Goal: Task Accomplishment & Management: Complete application form

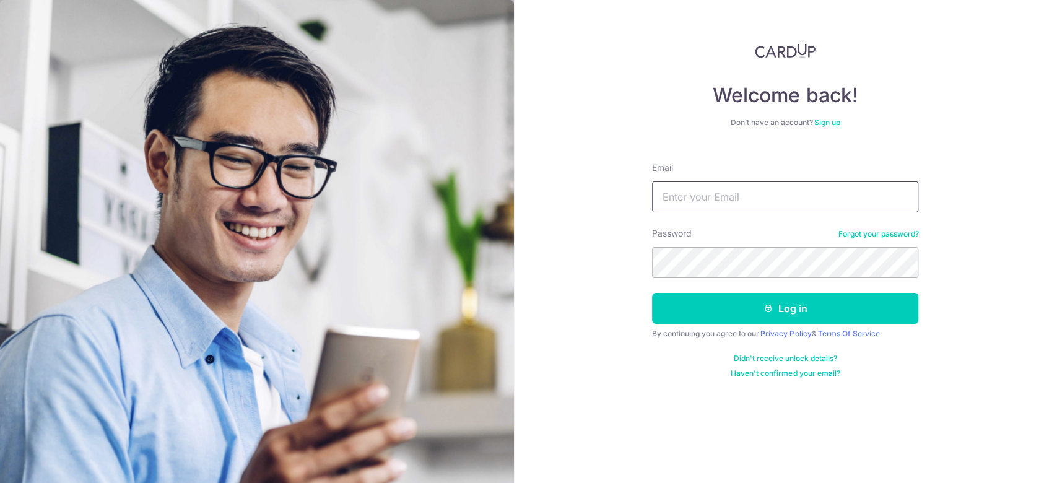
drag, startPoint x: 0, startPoint y: 0, endPoint x: 748, endPoint y: 201, distance: 774.6
click at [748, 201] on input "Email" at bounding box center [785, 196] width 266 height 31
type input "edisonnghuibeen@gmail.com"
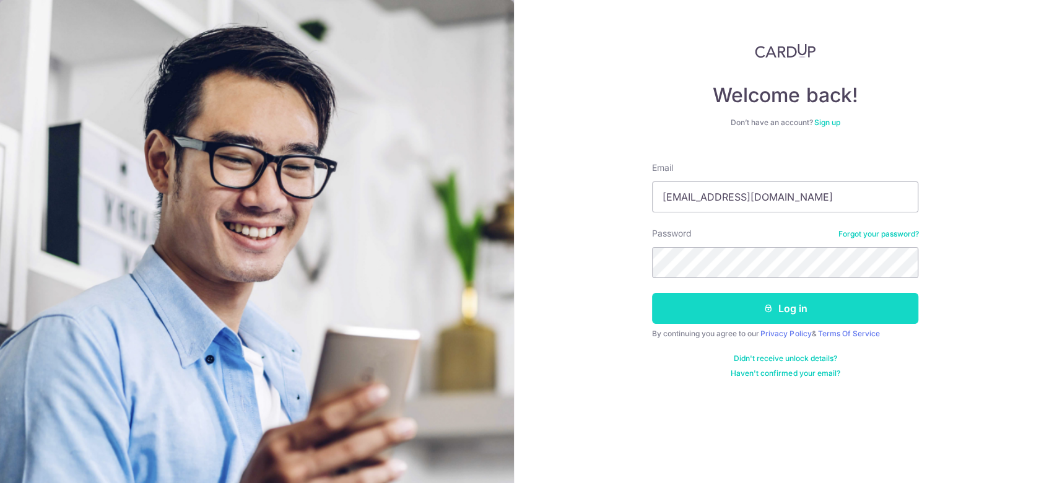
click at [754, 305] on button "Log in" at bounding box center [785, 308] width 266 height 31
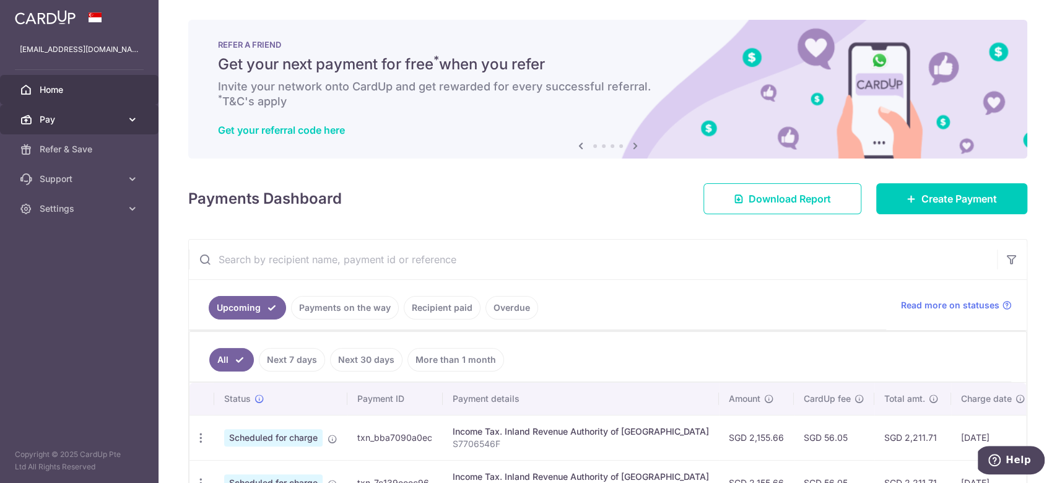
click at [63, 113] on span "Pay" at bounding box center [81, 119] width 82 height 12
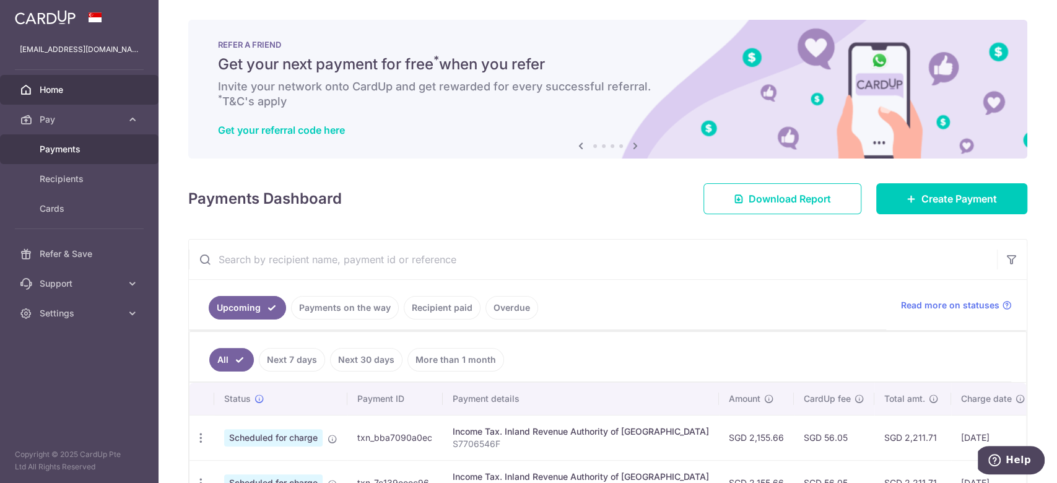
click at [70, 142] on link "Payments" at bounding box center [79, 149] width 159 height 30
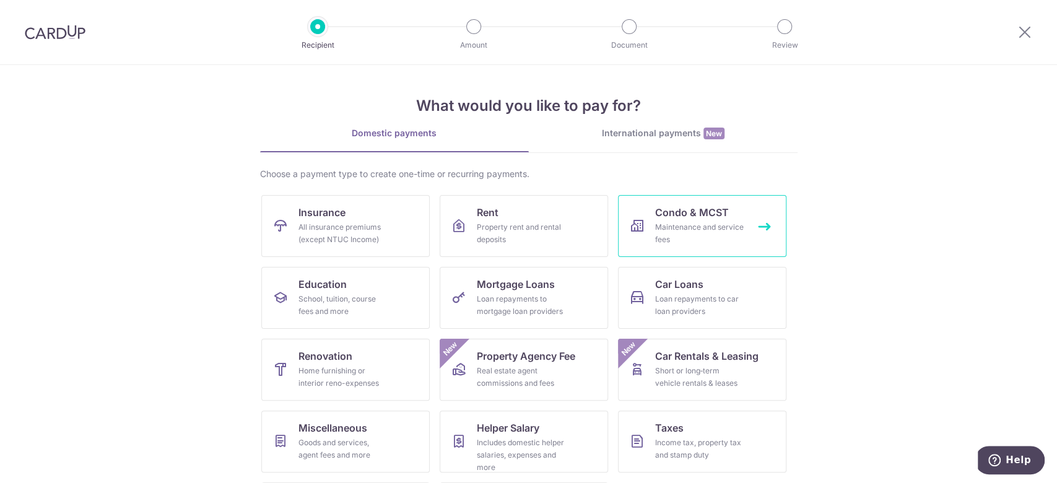
click at [689, 210] on span "Condo & MCST" at bounding box center [692, 212] width 74 height 15
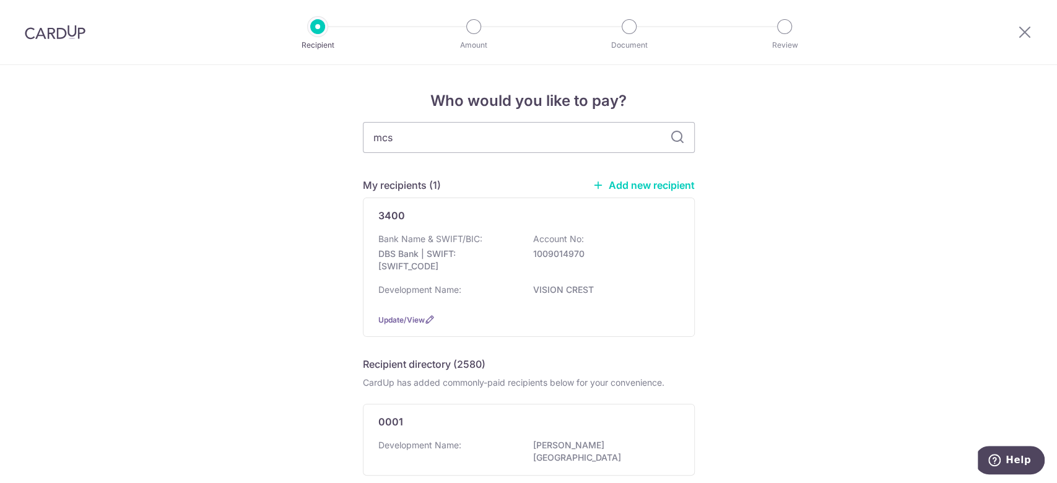
type input "mcst"
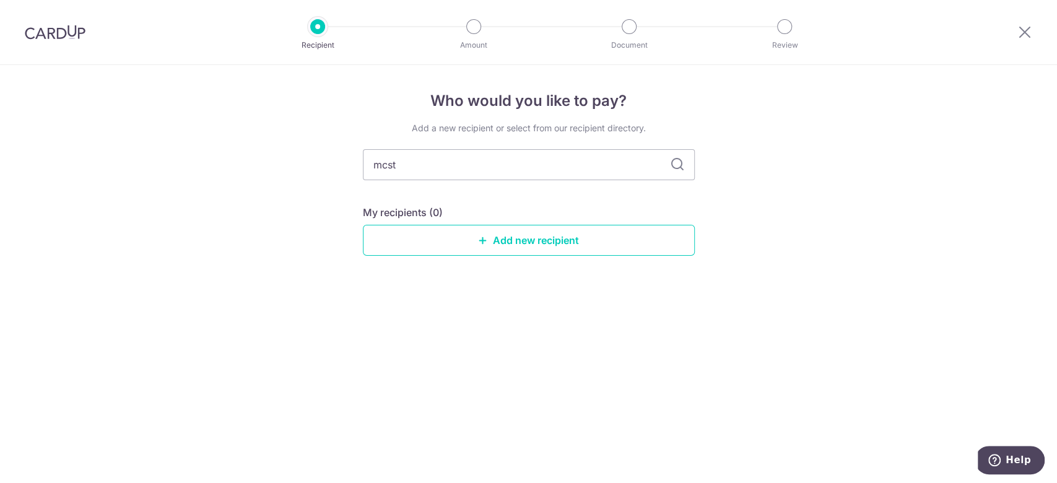
type input "mcst5"
type input "mcs"
type input "m"
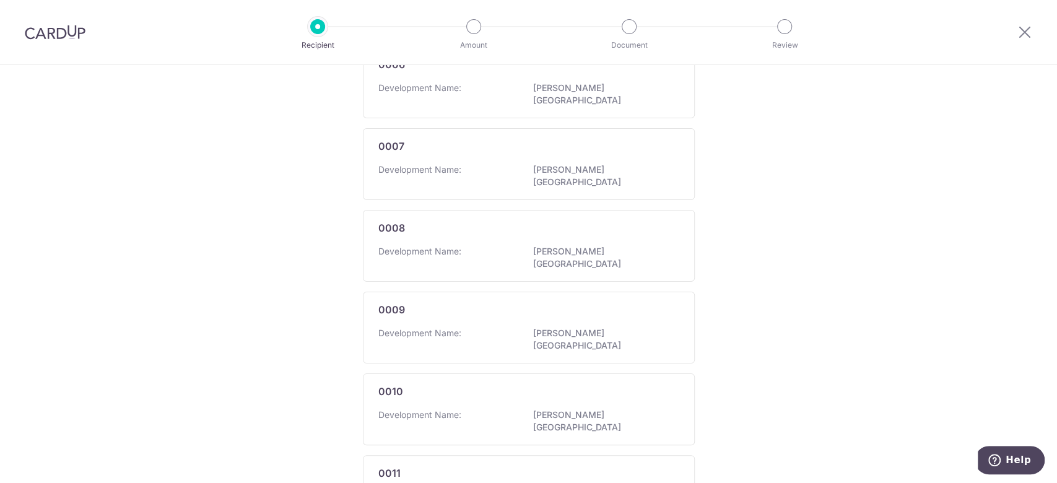
scroll to position [762, 0]
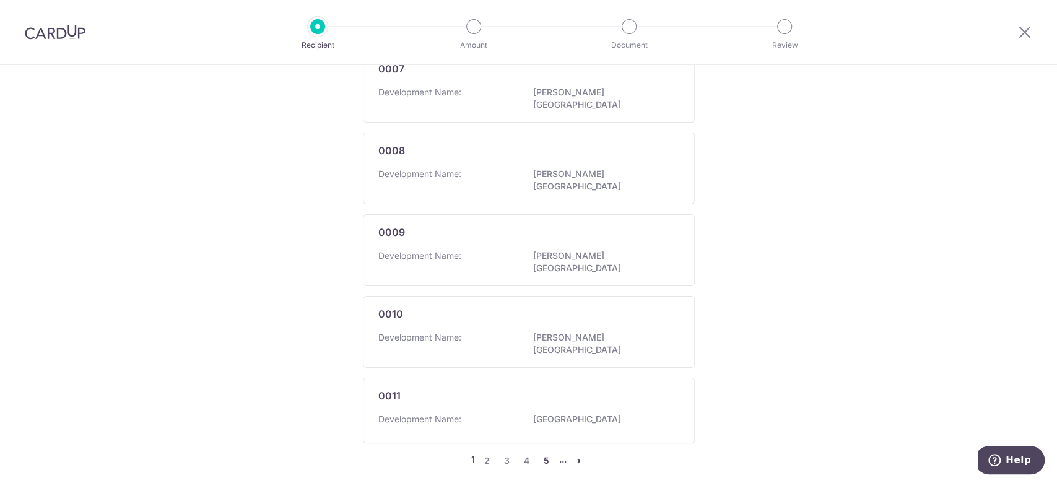
click at [543, 453] on link "5" at bounding box center [546, 460] width 15 height 15
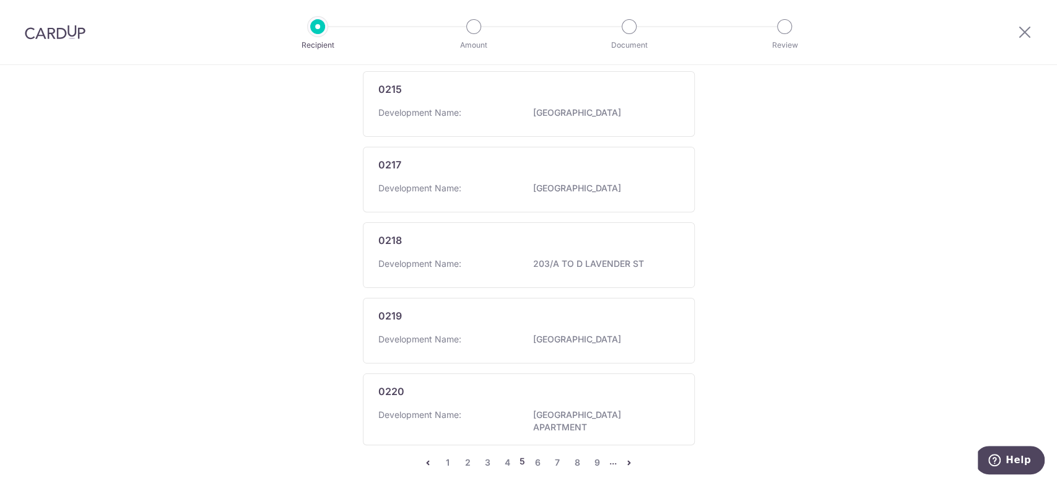
scroll to position [768, 0]
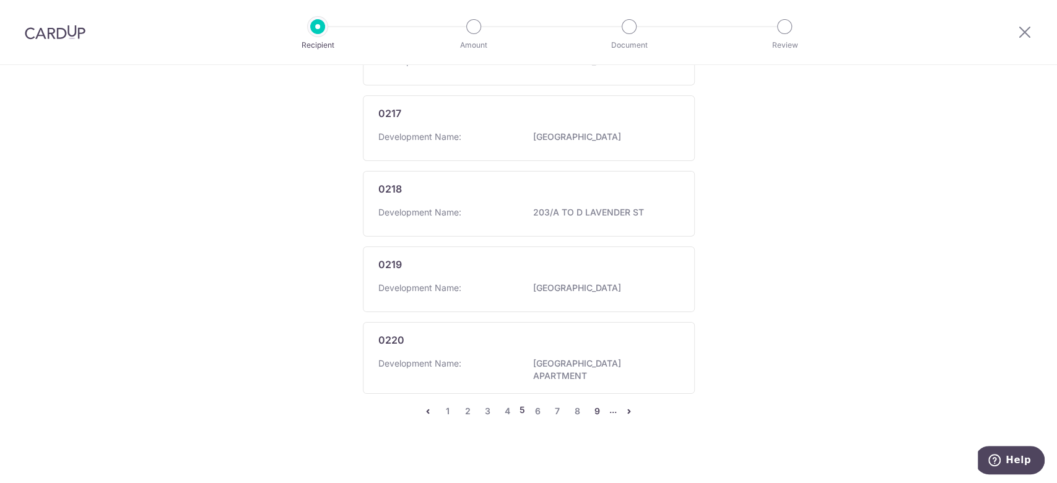
click at [590, 404] on link "9" at bounding box center [596, 411] width 15 height 15
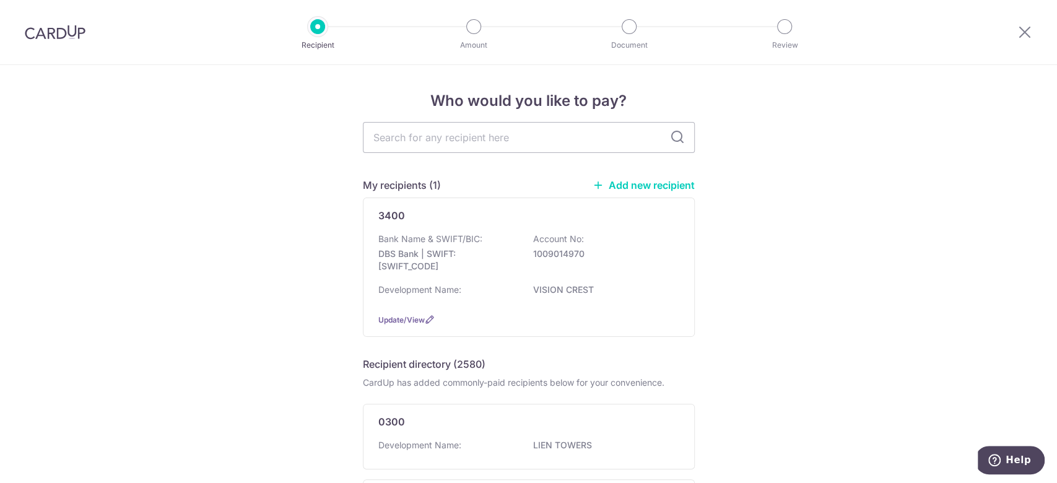
scroll to position [762, 0]
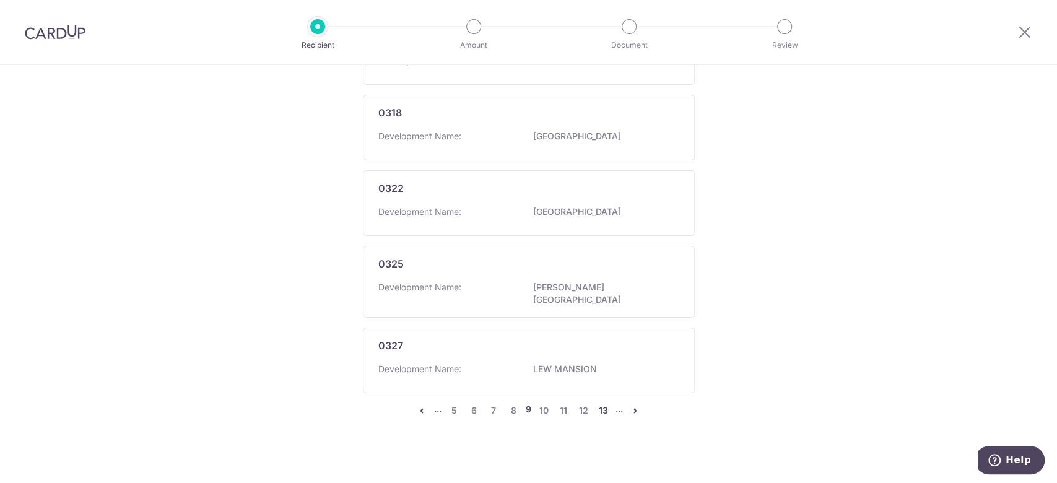
click at [601, 403] on link "13" at bounding box center [603, 410] width 15 height 15
click at [600, 404] on link "17" at bounding box center [605, 404] width 15 height 15
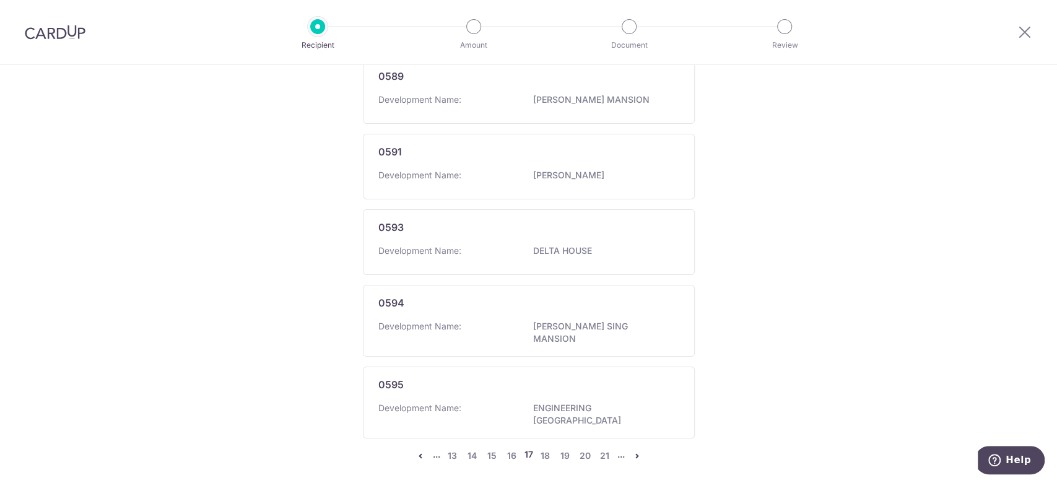
scroll to position [797, 0]
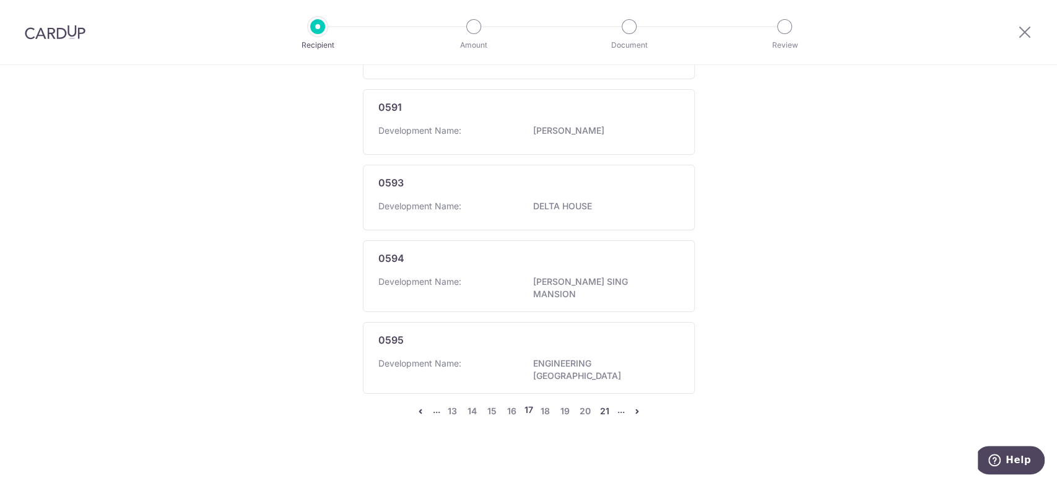
click at [602, 404] on link "21" at bounding box center [605, 411] width 15 height 15
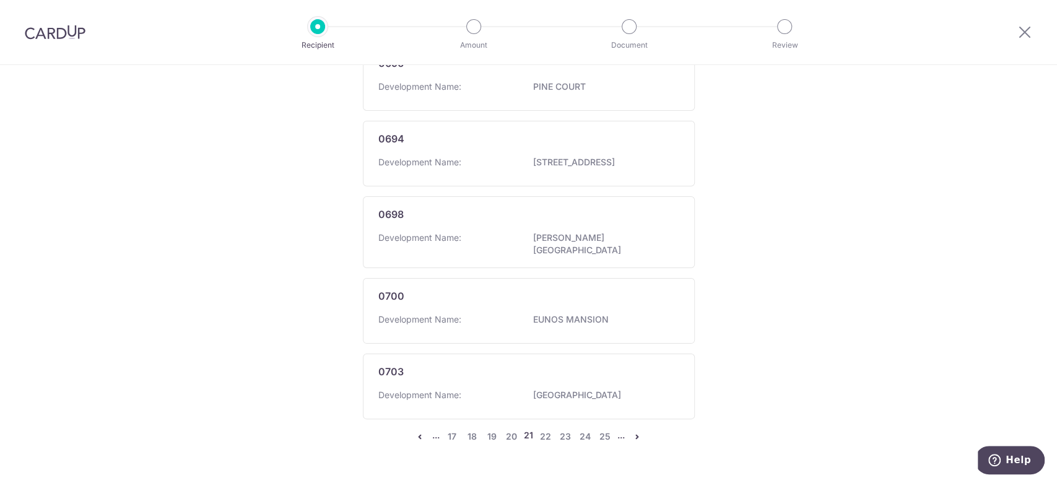
scroll to position [774, 0]
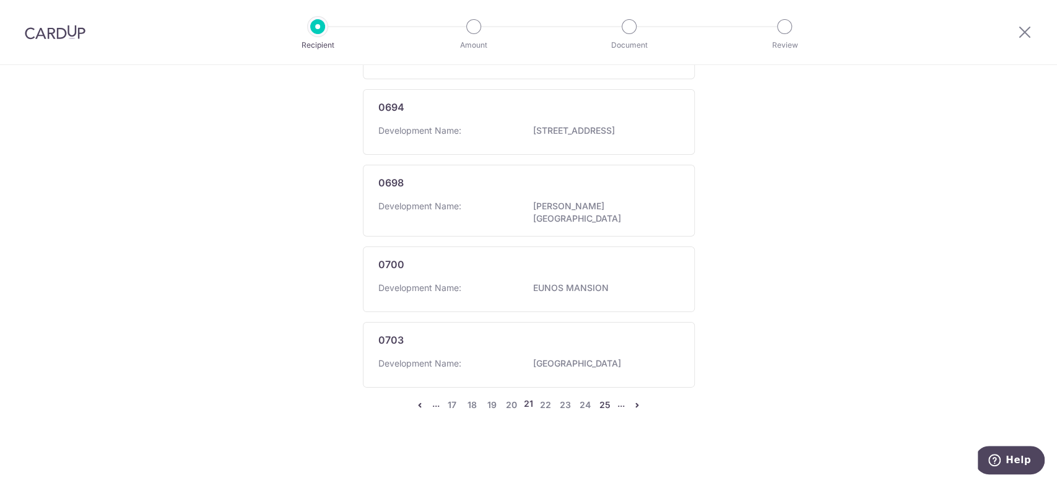
click at [601, 402] on link "25" at bounding box center [605, 405] width 15 height 15
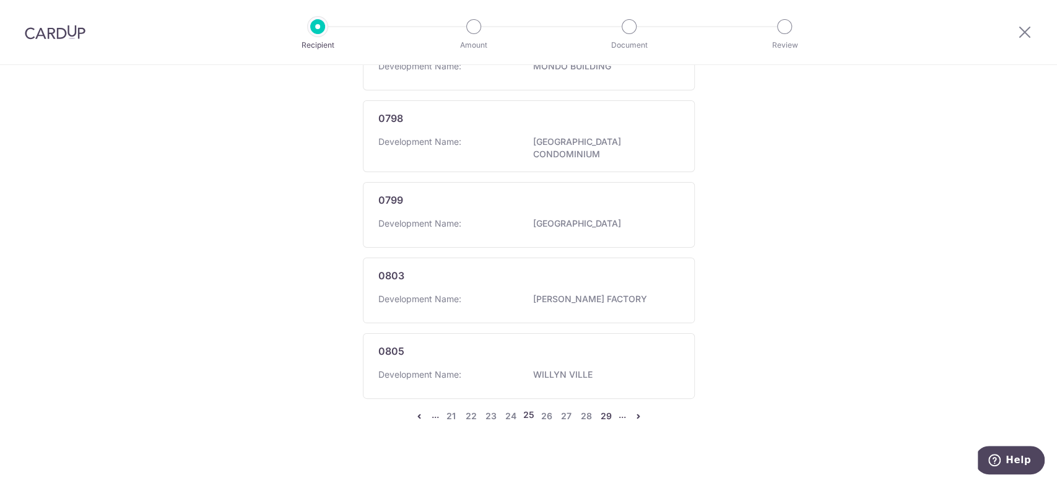
click at [602, 409] on link "29" at bounding box center [606, 416] width 15 height 15
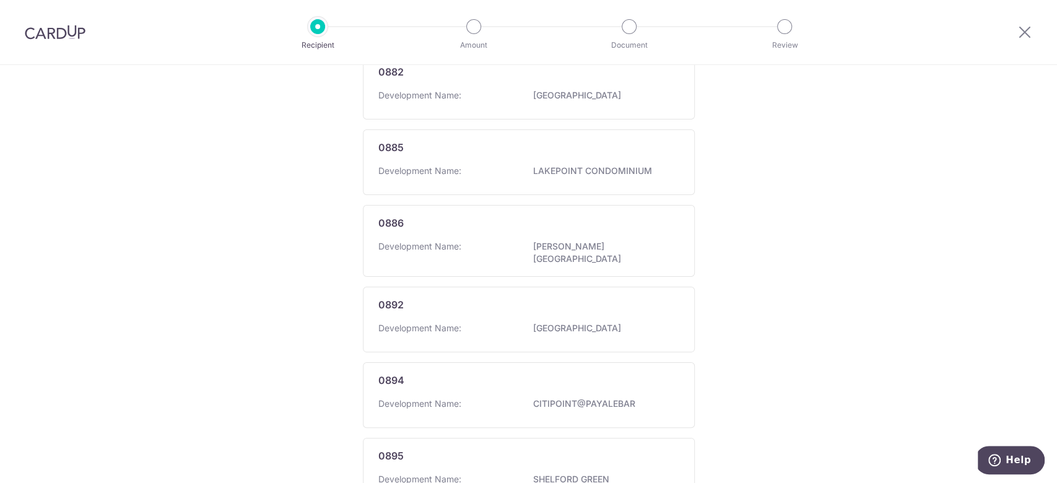
scroll to position [762, 0]
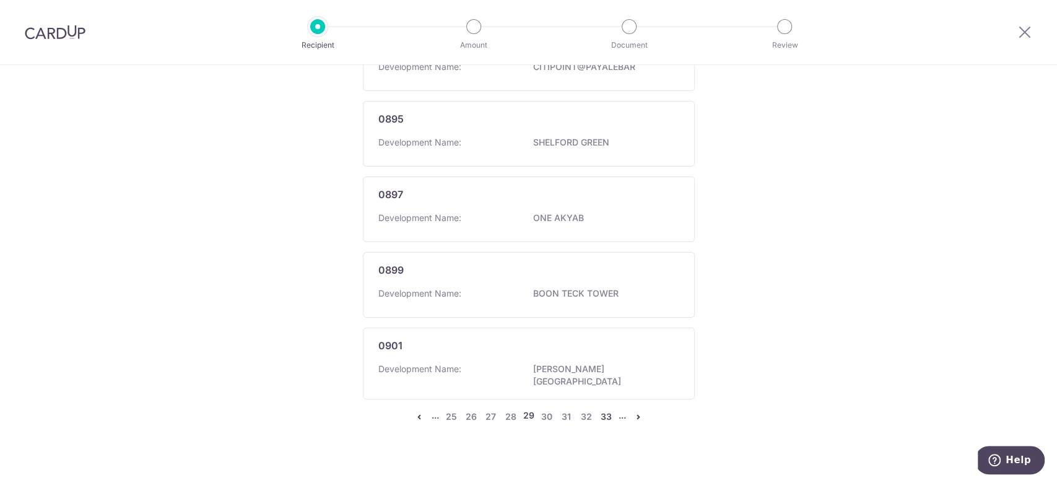
click at [601, 409] on link "33" at bounding box center [606, 416] width 15 height 15
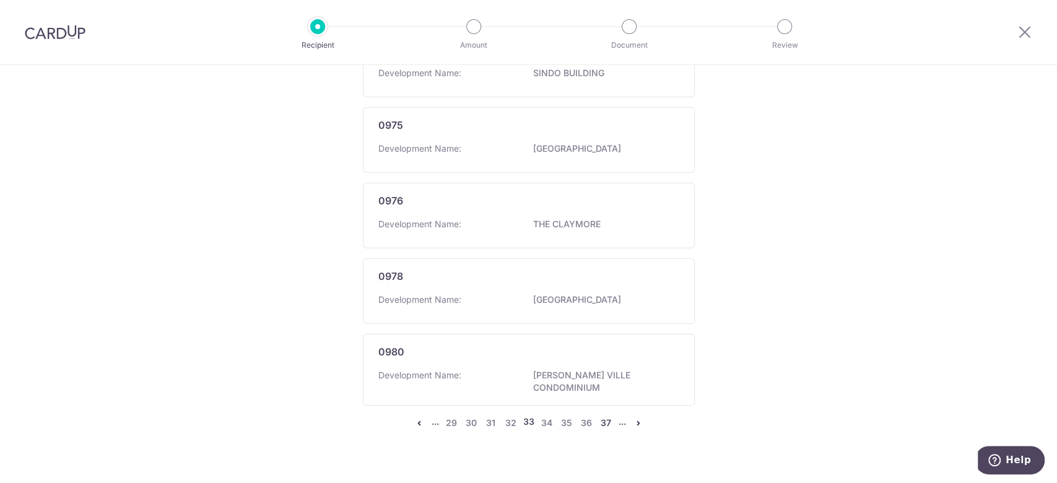
click at [599, 415] on link "37" at bounding box center [606, 422] width 15 height 15
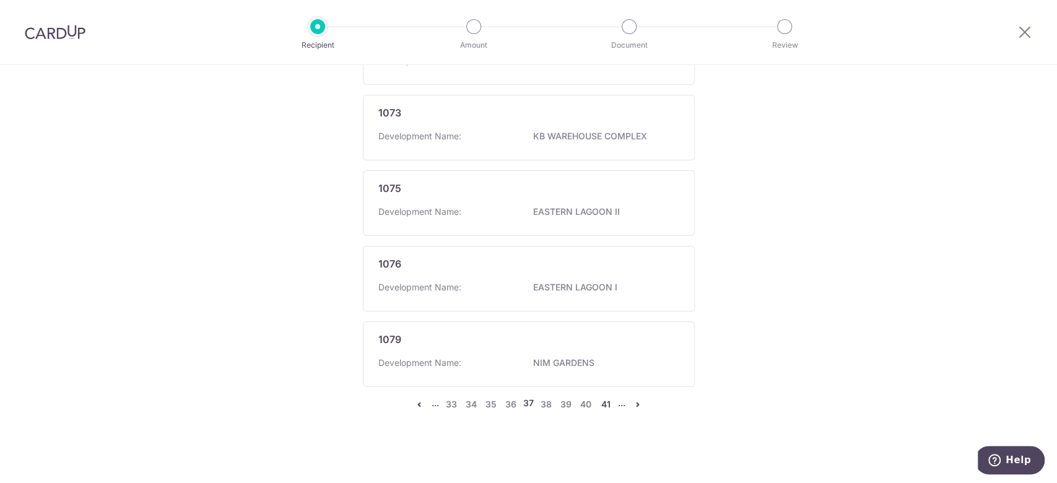
click at [604, 399] on link "41" at bounding box center [605, 404] width 15 height 15
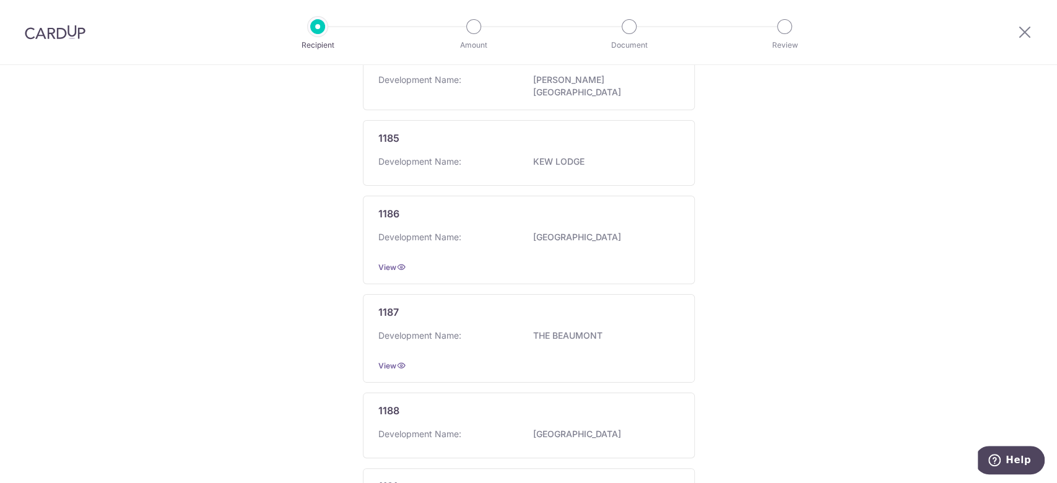
scroll to position [807, 0]
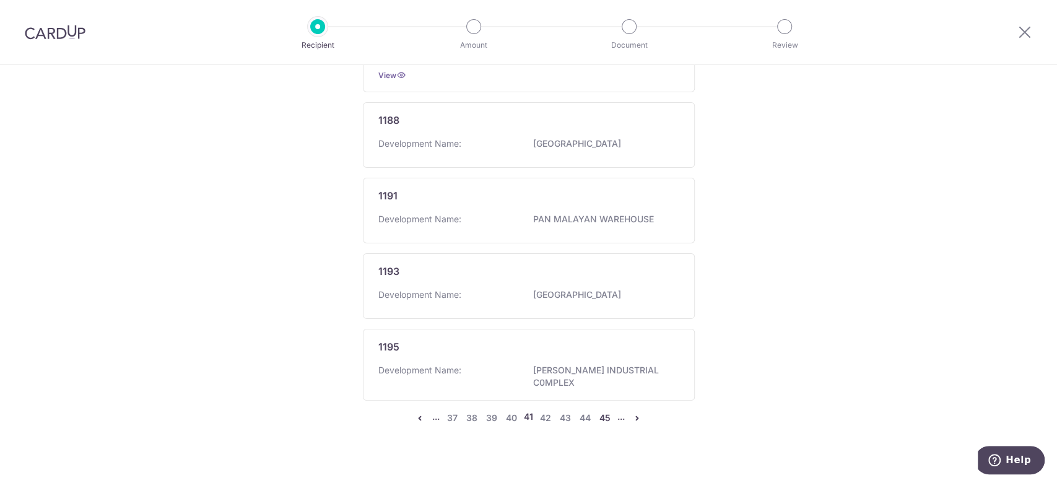
click at [598, 411] on link "45" at bounding box center [605, 418] width 15 height 15
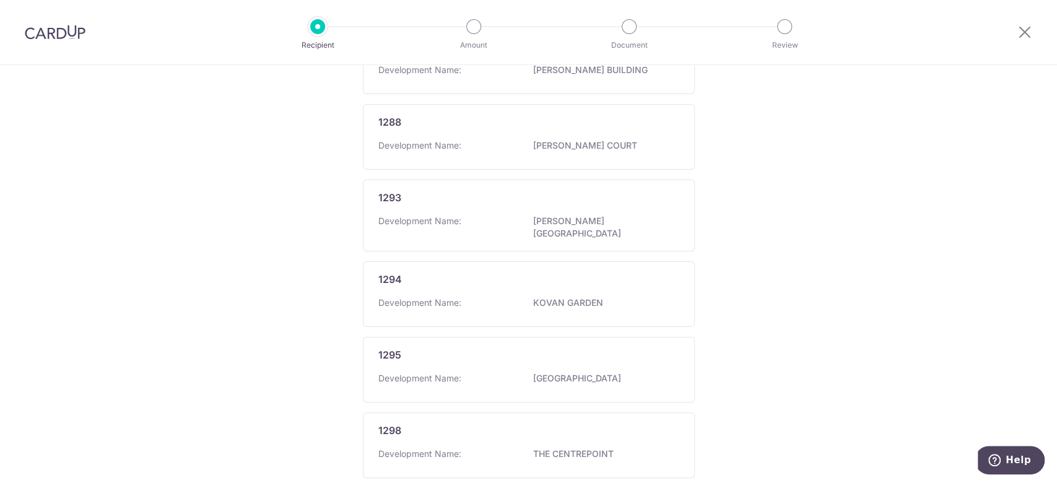
scroll to position [812, 0]
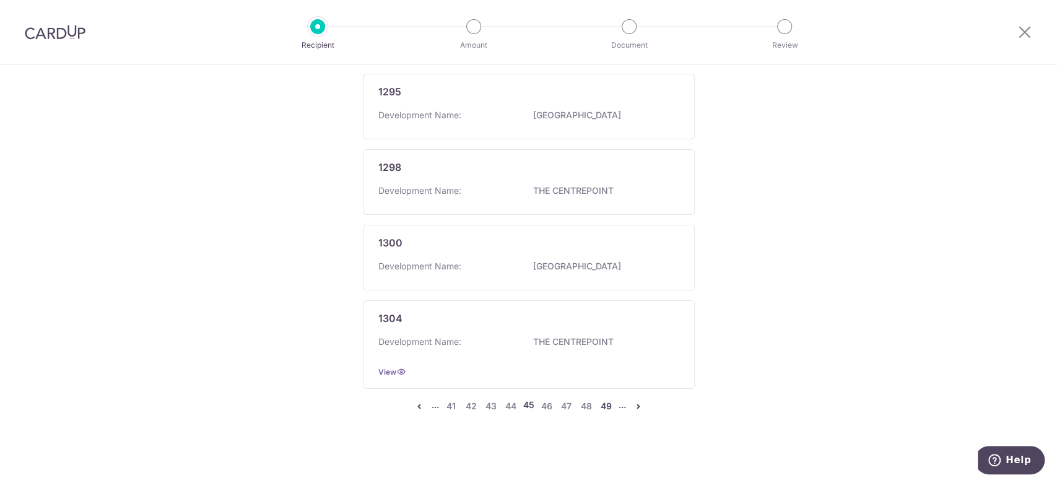
click at [604, 401] on link "49" at bounding box center [606, 406] width 15 height 15
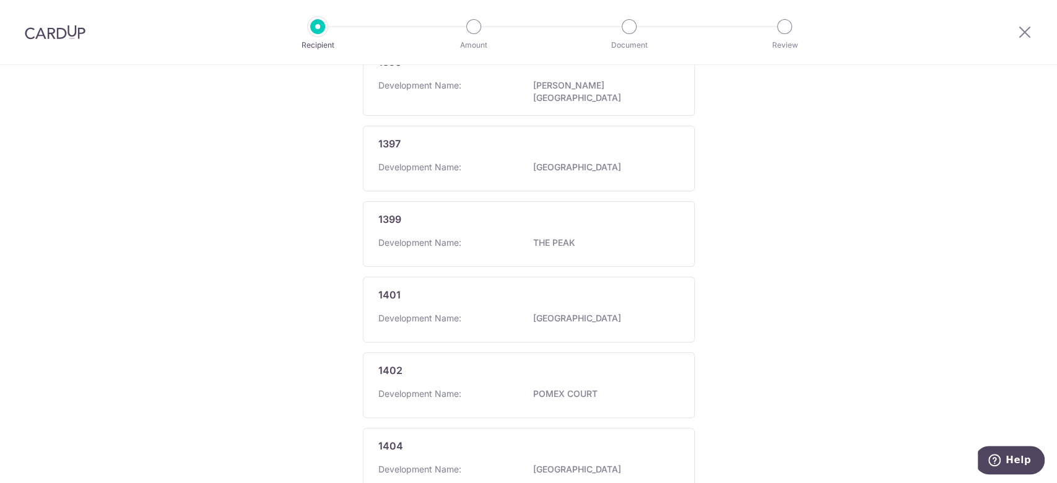
scroll to position [762, 0]
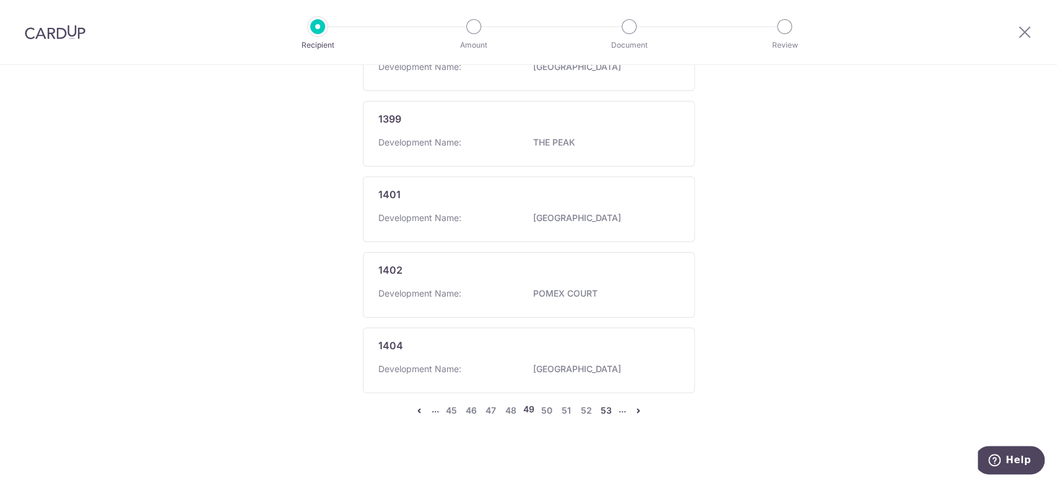
click at [604, 403] on link "53" at bounding box center [606, 410] width 15 height 15
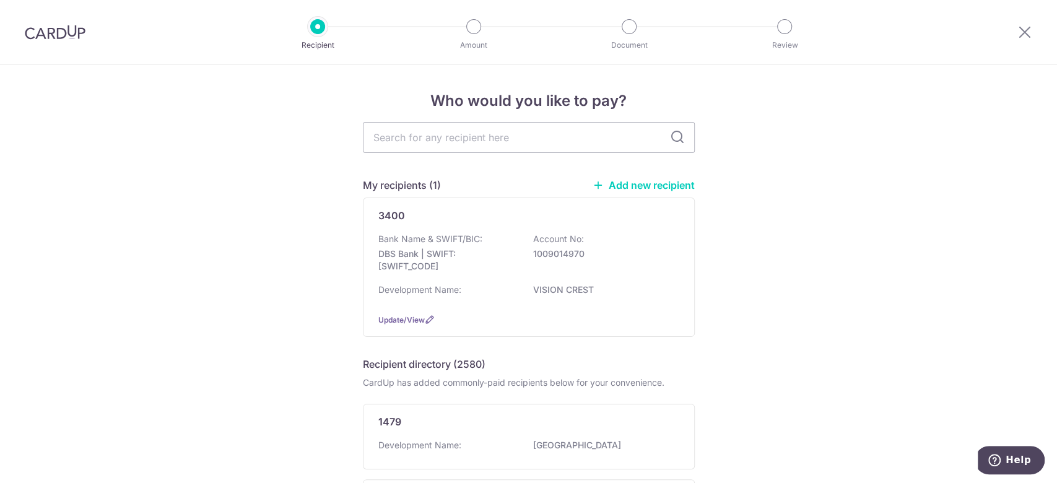
scroll to position [768, 0]
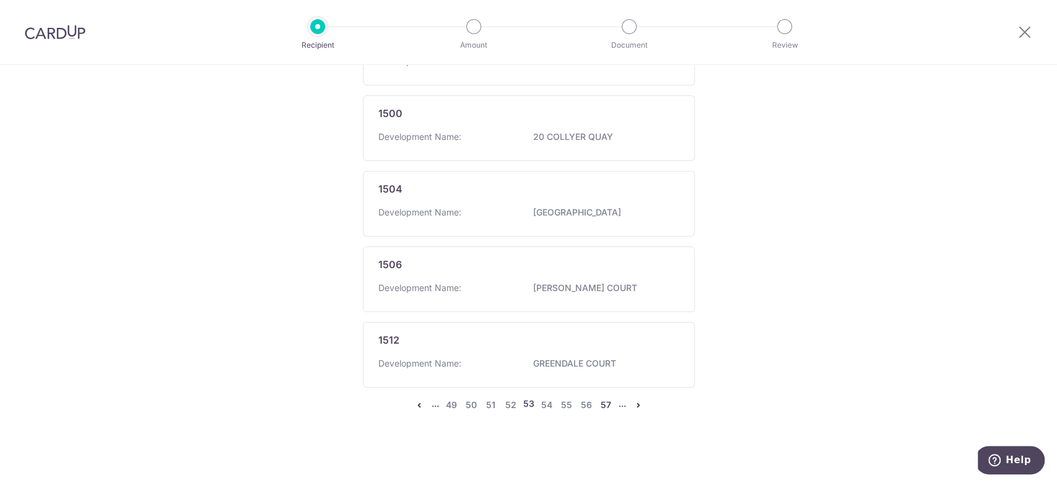
click at [602, 402] on link "57" at bounding box center [606, 405] width 15 height 15
click at [600, 398] on link "61" at bounding box center [605, 405] width 15 height 15
click at [602, 404] on link "65" at bounding box center [605, 411] width 15 height 15
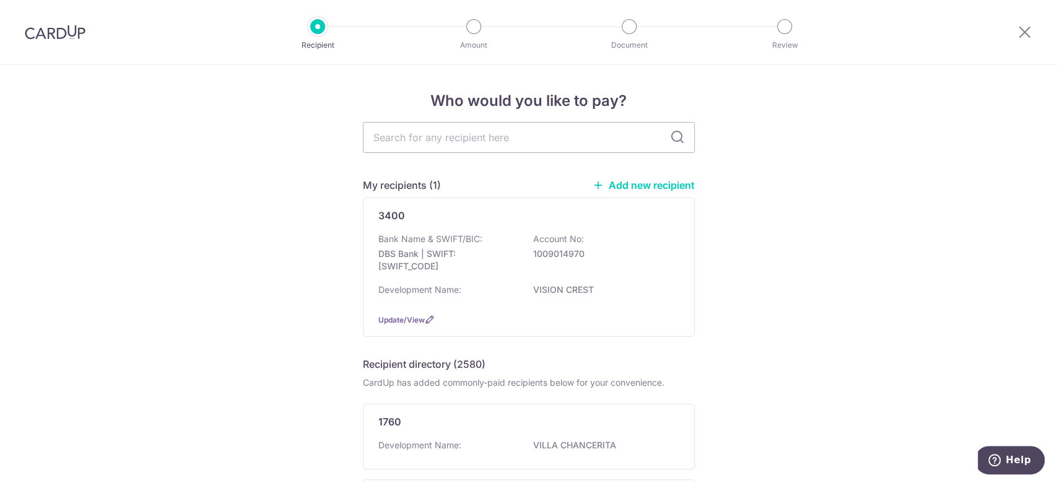
scroll to position [784, 0]
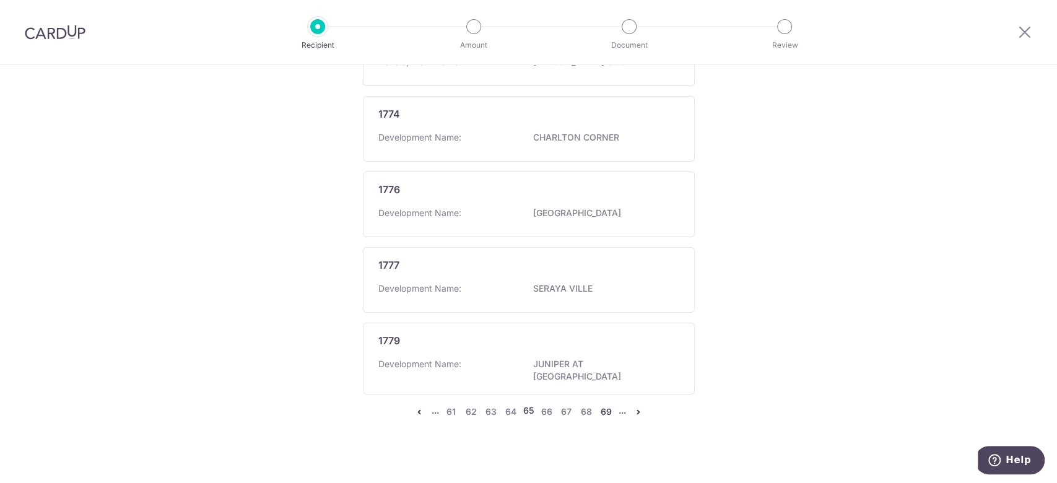
click at [600, 404] on link "69" at bounding box center [606, 411] width 15 height 15
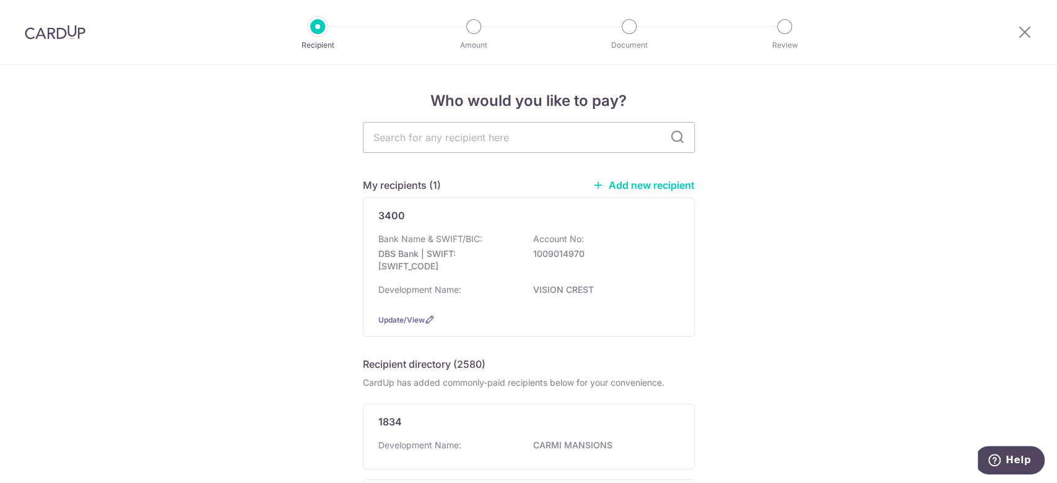
scroll to position [774, 0]
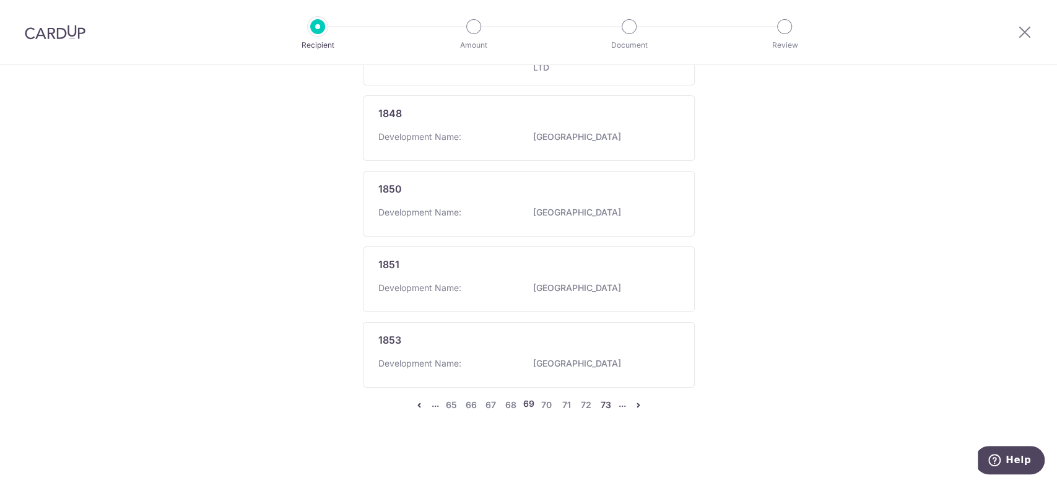
click at [604, 398] on link "73" at bounding box center [606, 405] width 15 height 15
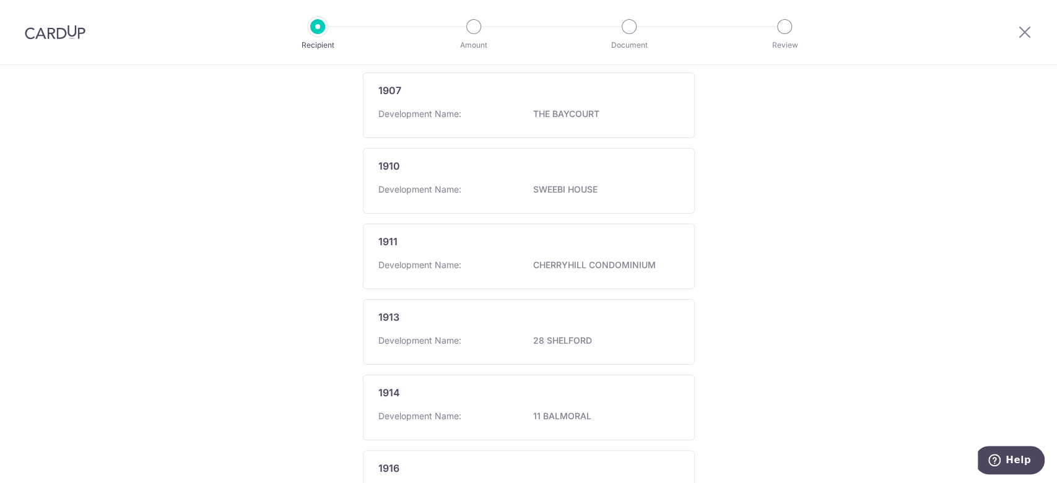
scroll to position [762, 0]
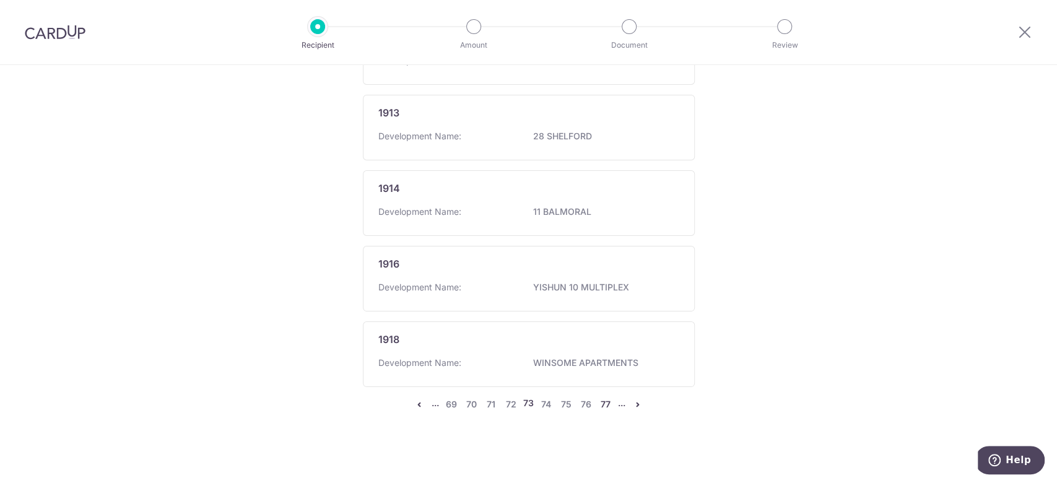
click at [598, 401] on link "77" at bounding box center [605, 404] width 15 height 15
click at [599, 403] on link "81" at bounding box center [605, 410] width 15 height 15
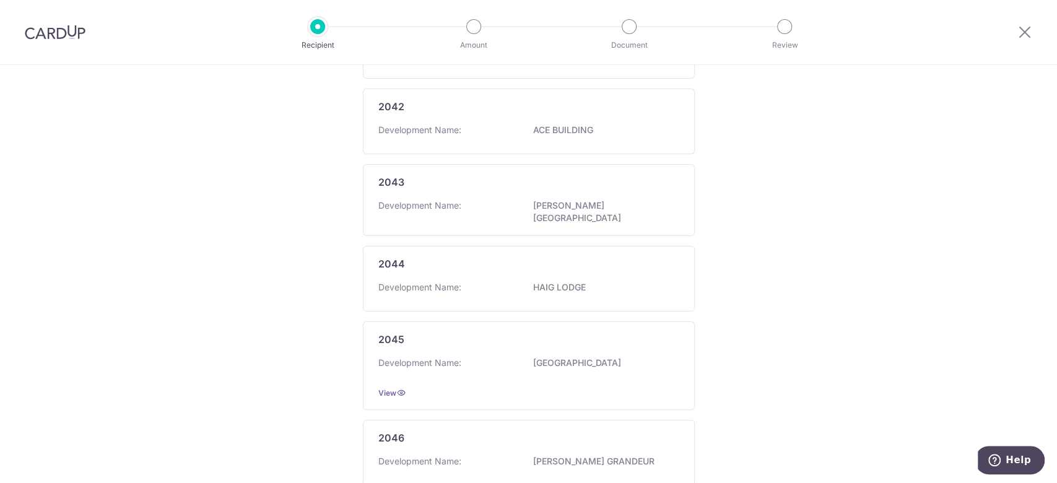
scroll to position [784, 0]
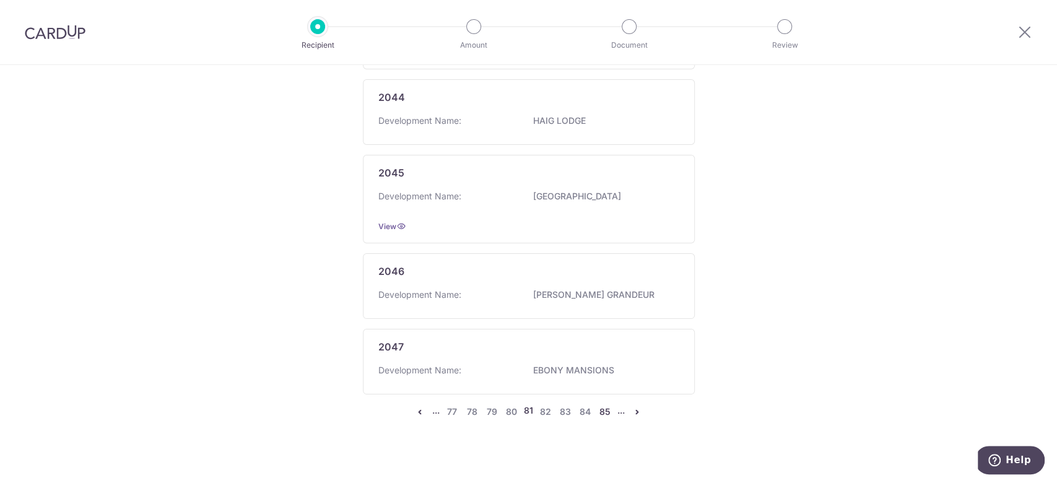
click at [603, 404] on link "85" at bounding box center [605, 411] width 15 height 15
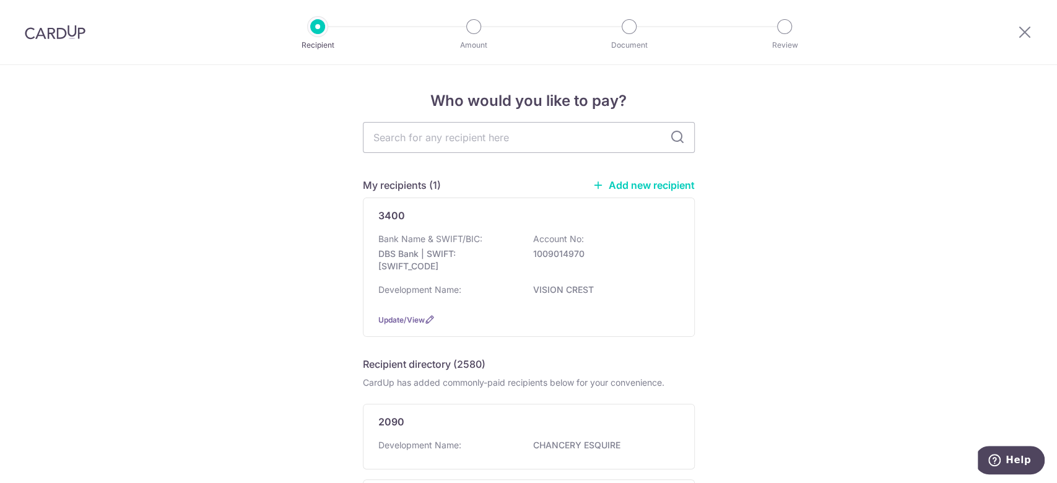
scroll to position [0, 0]
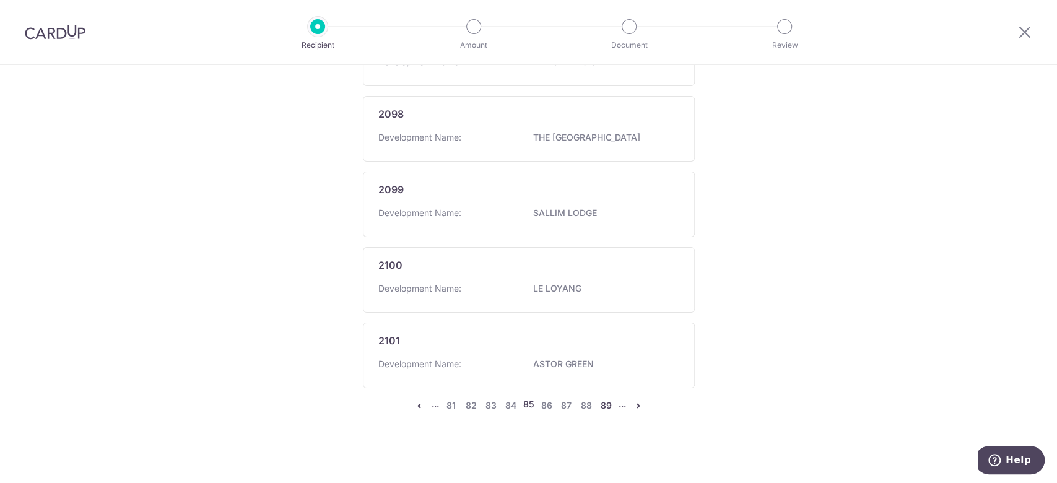
click at [599, 401] on link "89" at bounding box center [606, 405] width 15 height 15
click at [604, 403] on link "93" at bounding box center [606, 410] width 15 height 15
click at [599, 398] on link "97" at bounding box center [606, 405] width 15 height 15
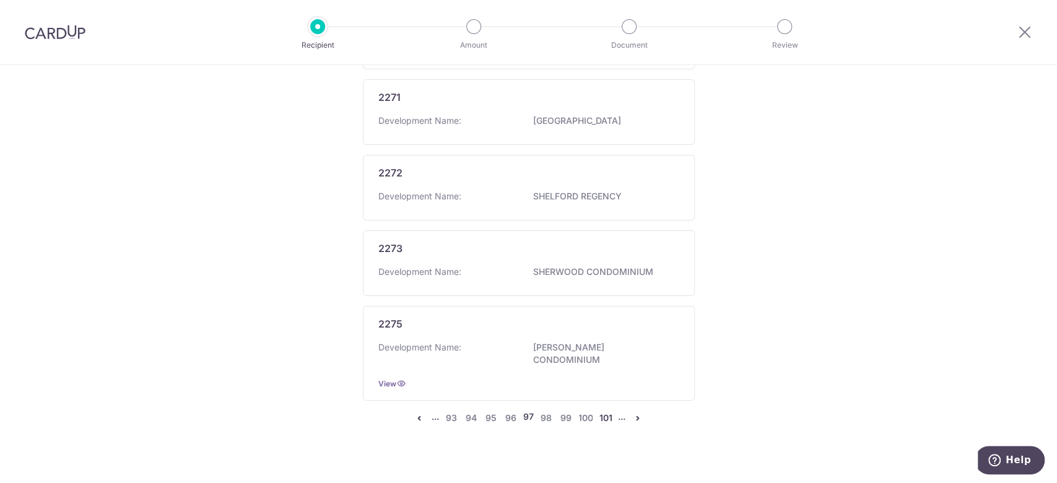
click at [603, 411] on link "101" at bounding box center [605, 418] width 15 height 15
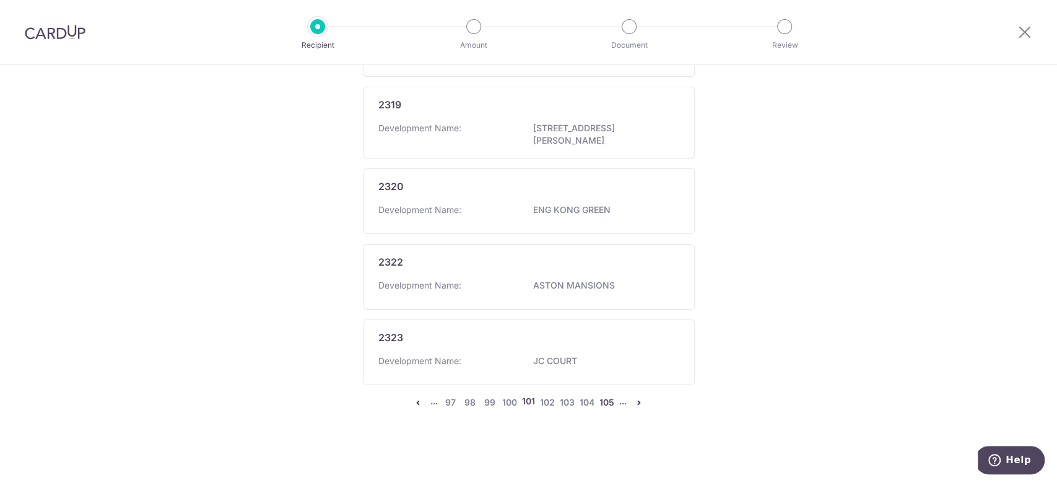
click at [607, 402] on link "105" at bounding box center [606, 402] width 15 height 15
click at [607, 400] on link "109" at bounding box center [608, 405] width 15 height 15
click at [602, 399] on link "113" at bounding box center [608, 402] width 15 height 15
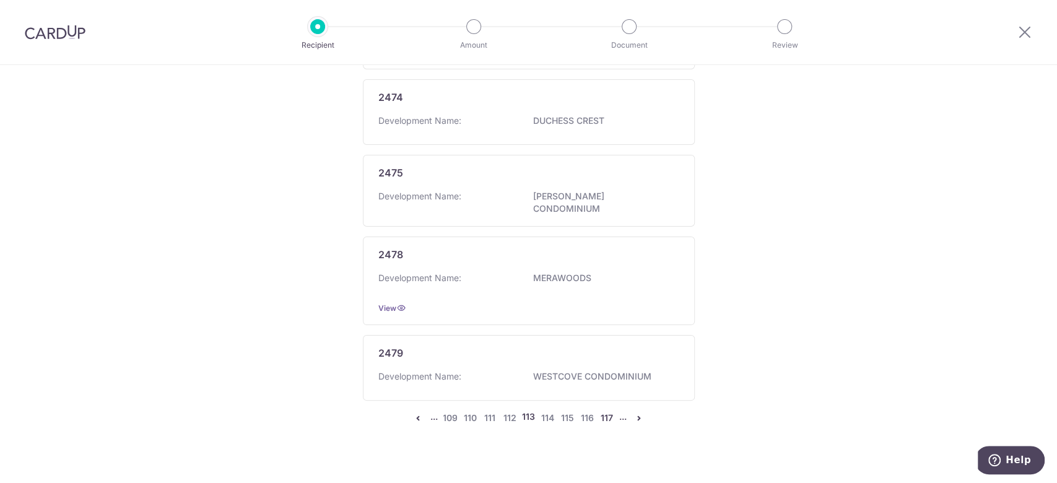
click at [601, 411] on link "117" at bounding box center [606, 418] width 15 height 15
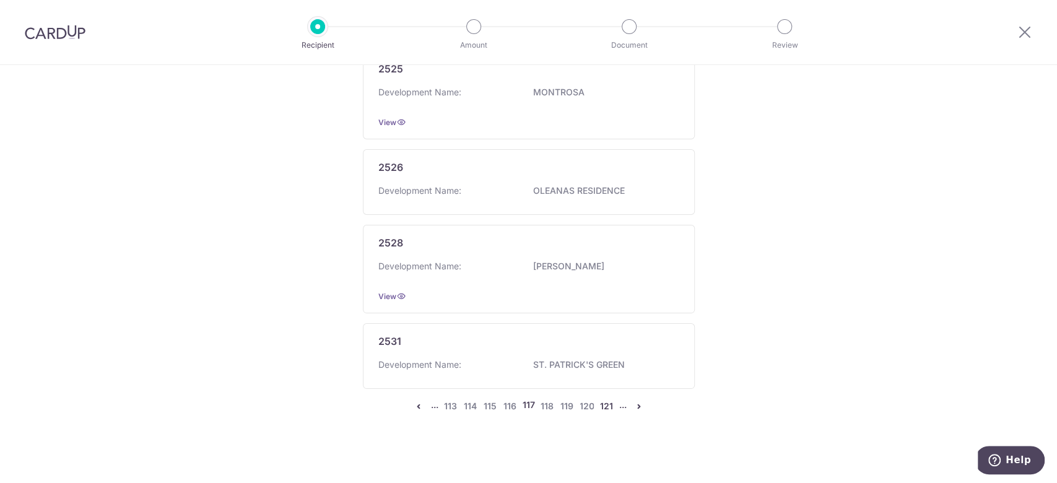
click at [601, 399] on link "121" at bounding box center [606, 406] width 15 height 15
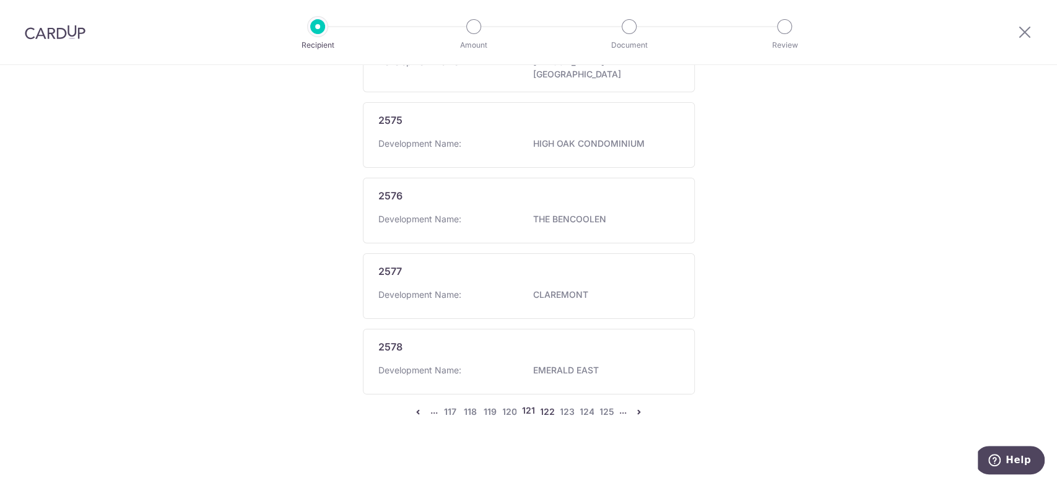
click at [544, 404] on link "122" at bounding box center [547, 411] width 15 height 15
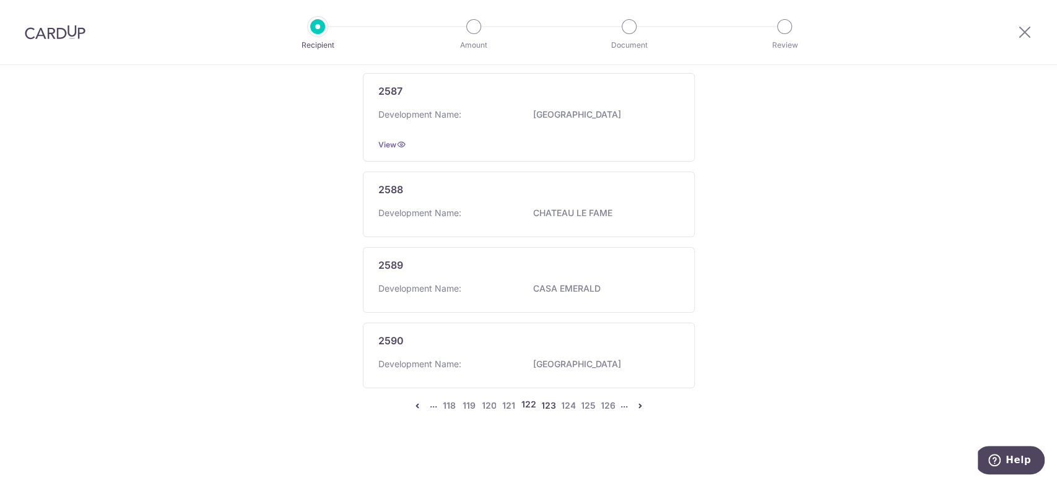
click at [544, 400] on link "123" at bounding box center [548, 405] width 15 height 15
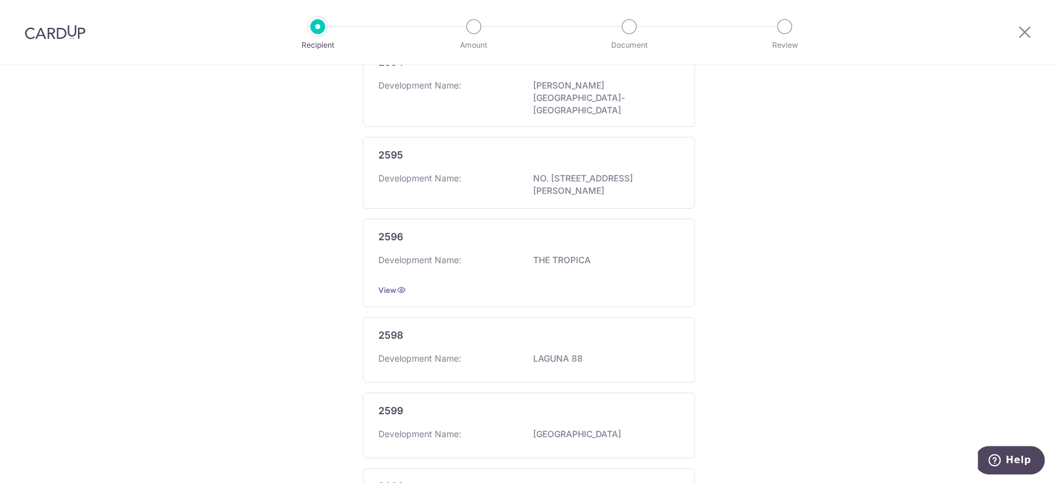
scroll to position [609, 0]
click at [386, 230] on p "2596" at bounding box center [390, 237] width 25 height 15
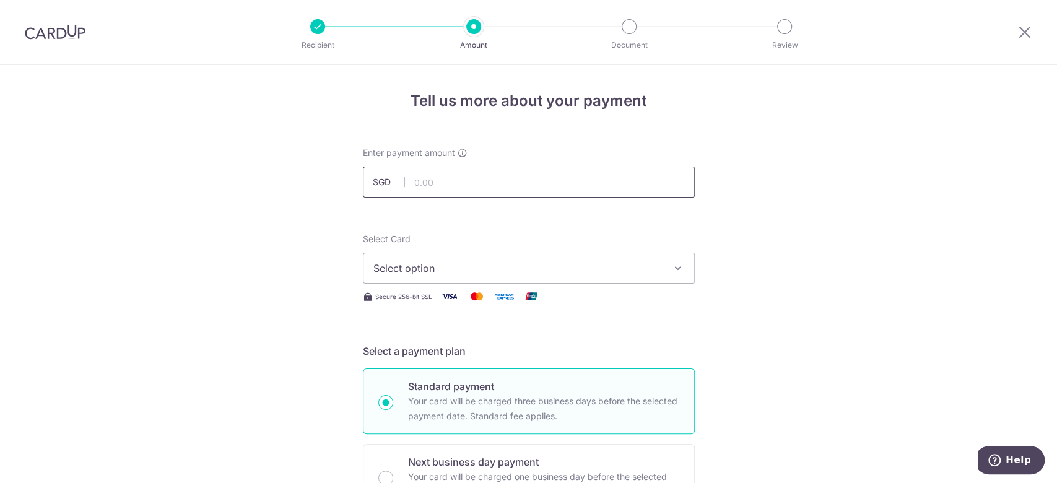
click at [454, 189] on input "text" at bounding box center [529, 182] width 332 height 31
type input "1,203.36"
click at [659, 264] on button "Select option" at bounding box center [529, 268] width 332 height 31
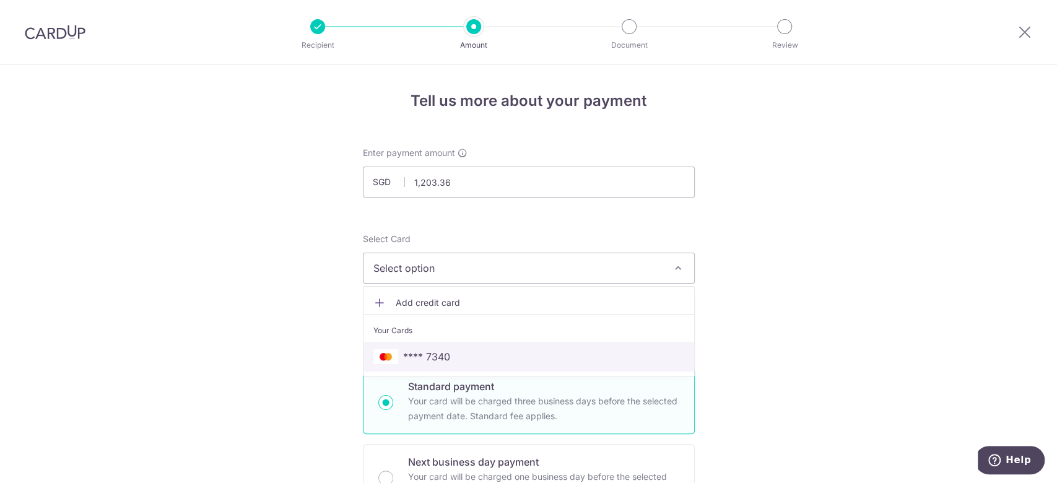
click at [451, 359] on span "**** 7340" at bounding box center [528, 356] width 311 height 15
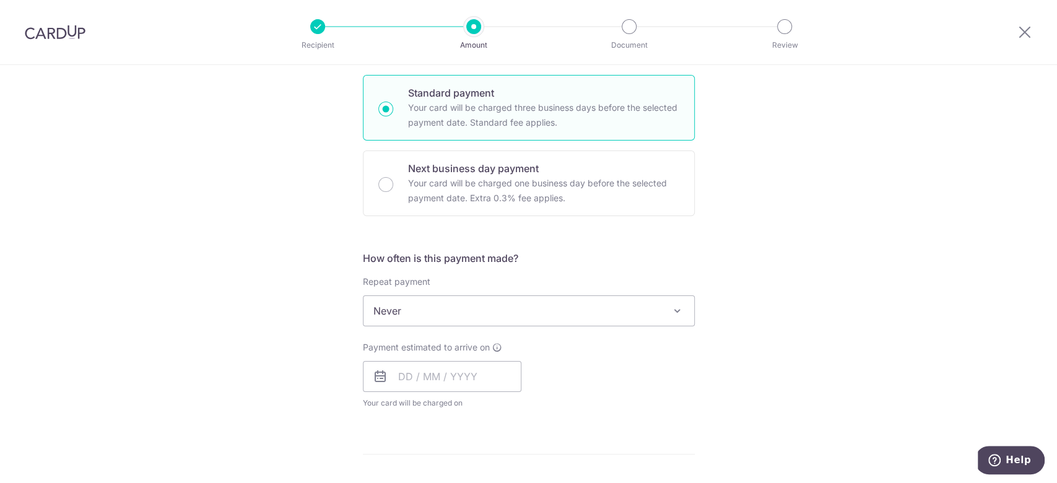
scroll to position [297, 0]
click at [752, 289] on div "Tell us more about your payment Enter payment amount SGD 1,203.36 1203.36 Selec…" at bounding box center [528, 328] width 1057 height 1120
click at [409, 368] on input "text" at bounding box center [442, 373] width 159 height 31
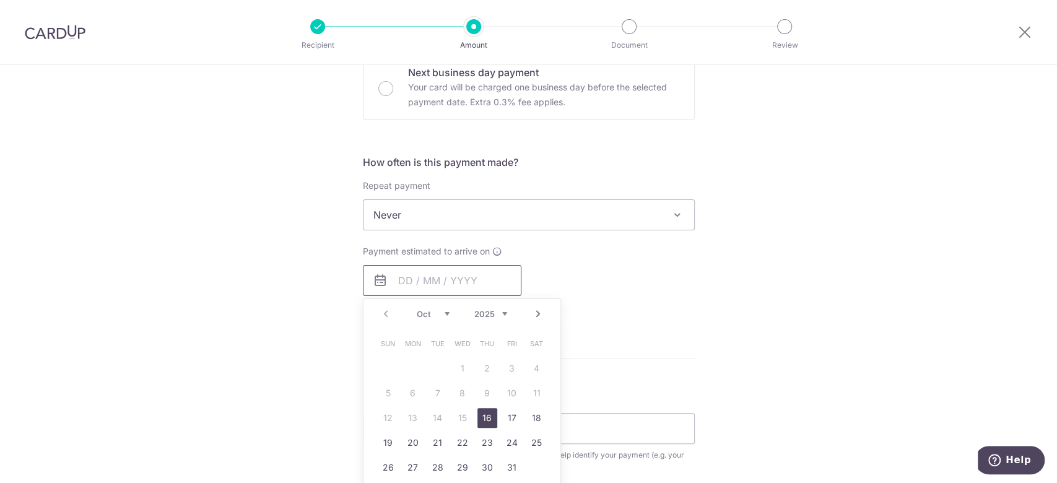
scroll to position [391, 0]
click at [477, 414] on link "16" at bounding box center [487, 417] width 20 height 20
type input "16/10/2025"
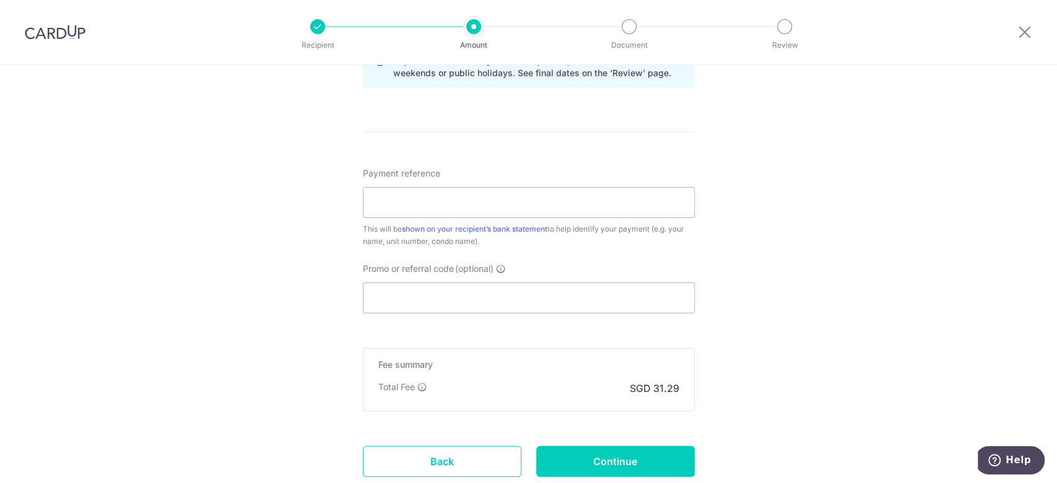
scroll to position [667, 0]
click at [410, 204] on input "Payment reference" at bounding box center [529, 201] width 332 height 31
type input "Blk 61 #04-06"
click at [465, 294] on input "Promo or referral code (optional)" at bounding box center [529, 297] width 332 height 31
paste input "OFF225"
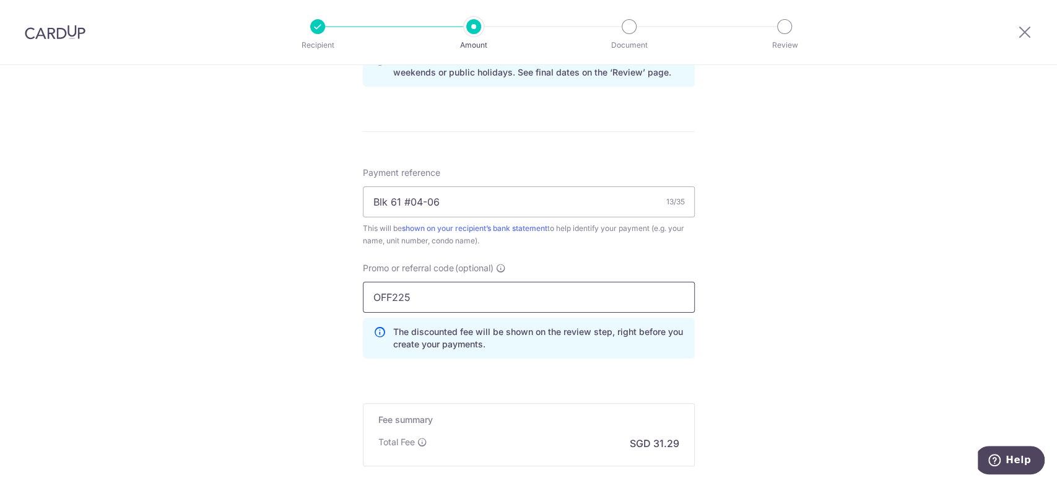
type input "OFF225"
click at [864, 306] on div "Tell us more about your payment Enter payment amount SGD 1,203.36 1203.36 Selec…" at bounding box center [528, 11] width 1057 height 1227
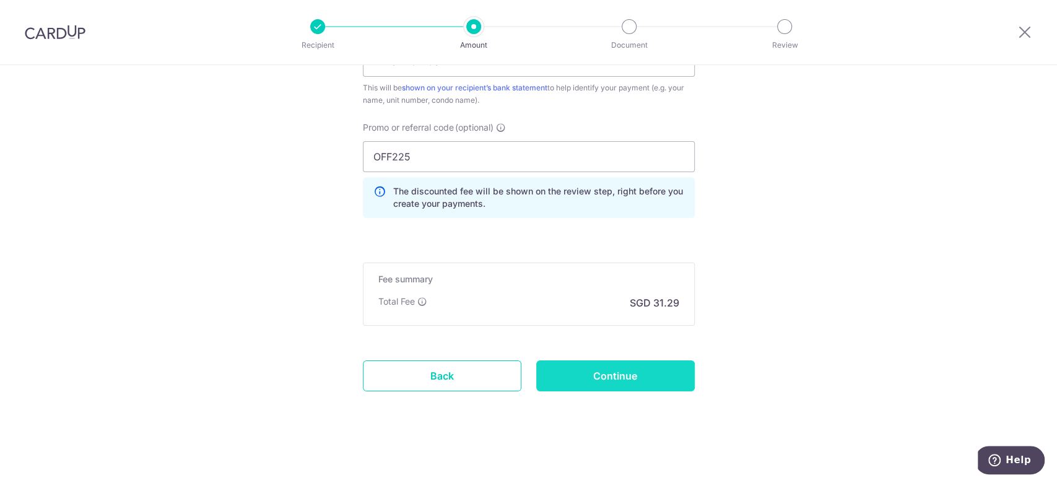
click at [619, 372] on input "Continue" at bounding box center [615, 375] width 159 height 31
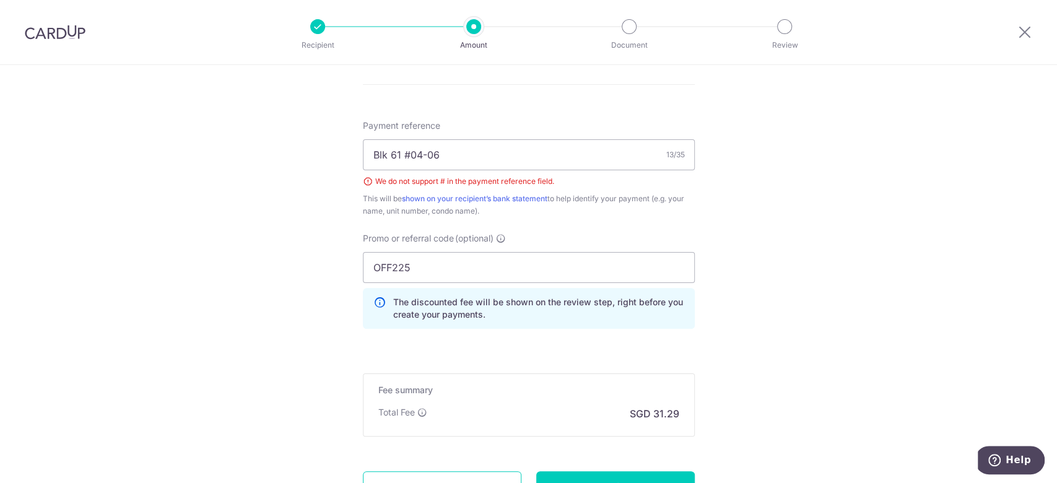
scroll to position [666, 0]
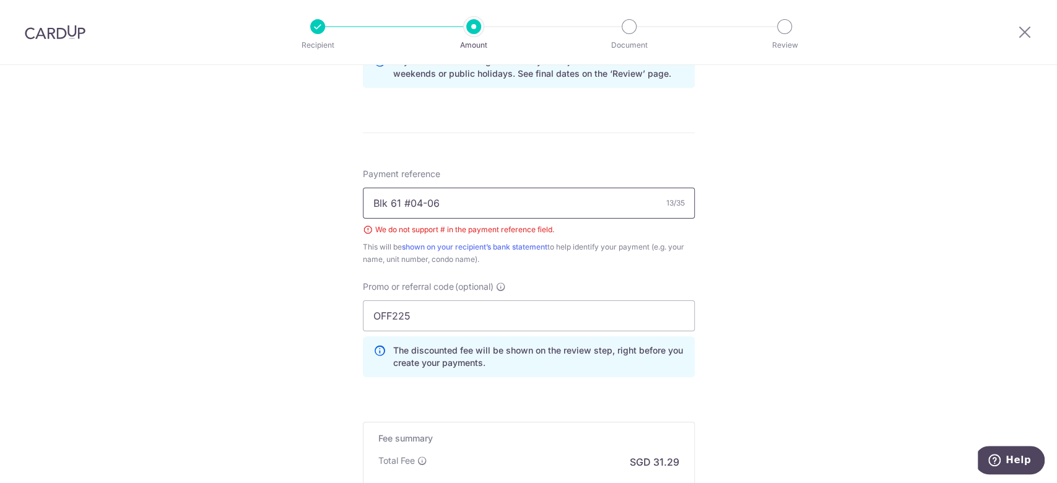
click at [401, 204] on input "Blk 61 #04-06" at bounding box center [529, 203] width 332 height 31
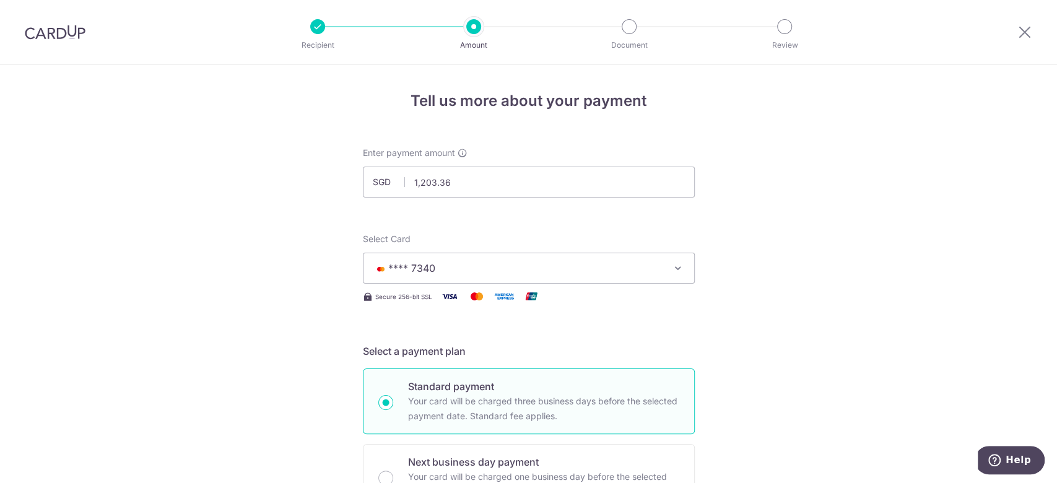
scroll to position [824, 0]
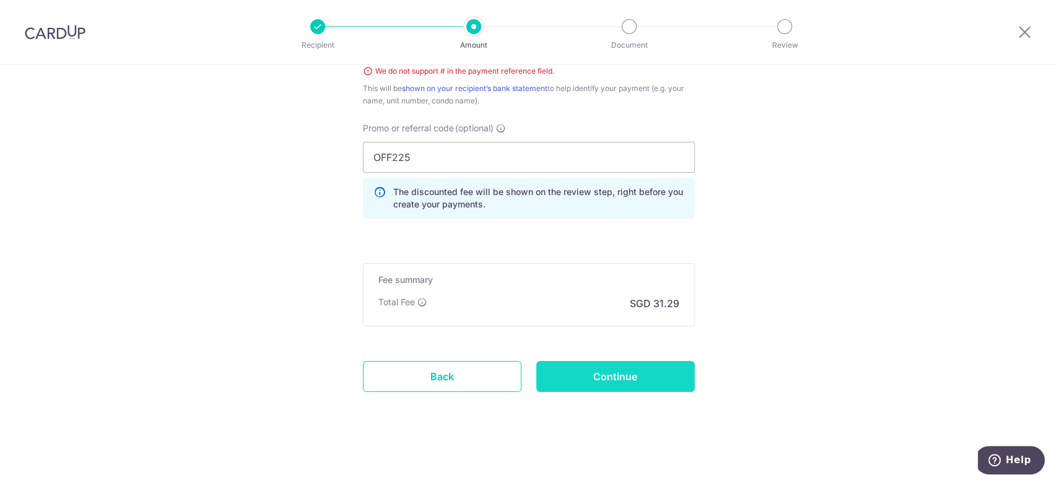
type input "Blk 61 04-06"
click at [630, 379] on input "Continue" at bounding box center [615, 376] width 159 height 31
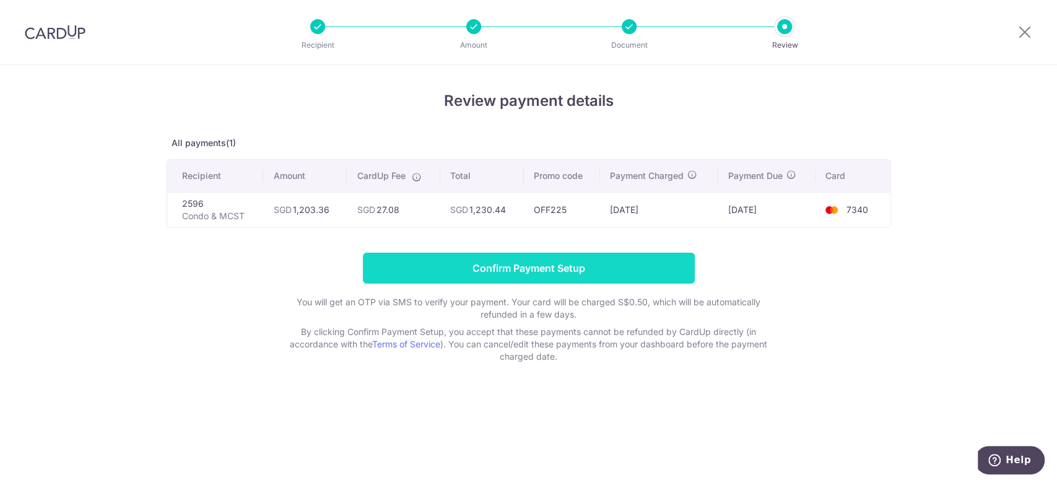
click at [557, 264] on input "Confirm Payment Setup" at bounding box center [529, 268] width 332 height 31
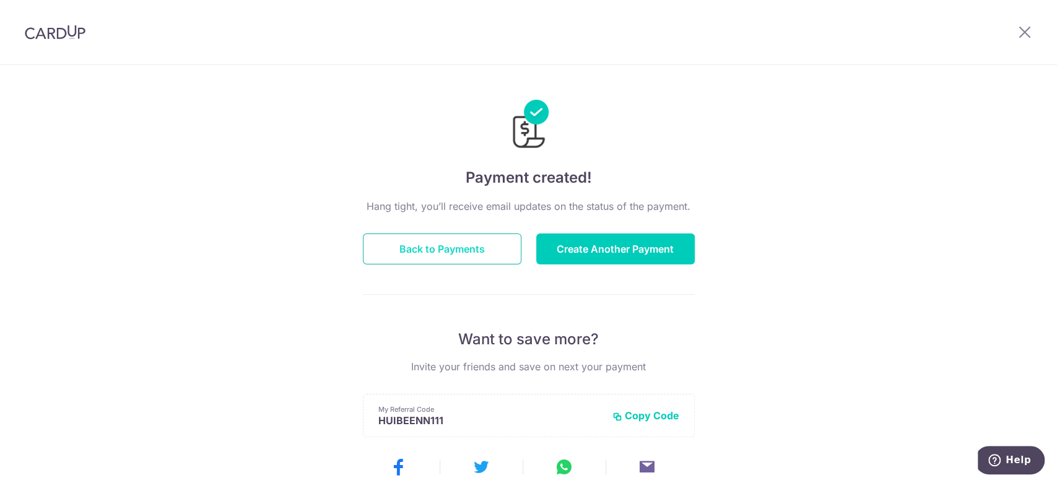
click at [432, 245] on button "Back to Payments" at bounding box center [442, 248] width 159 height 31
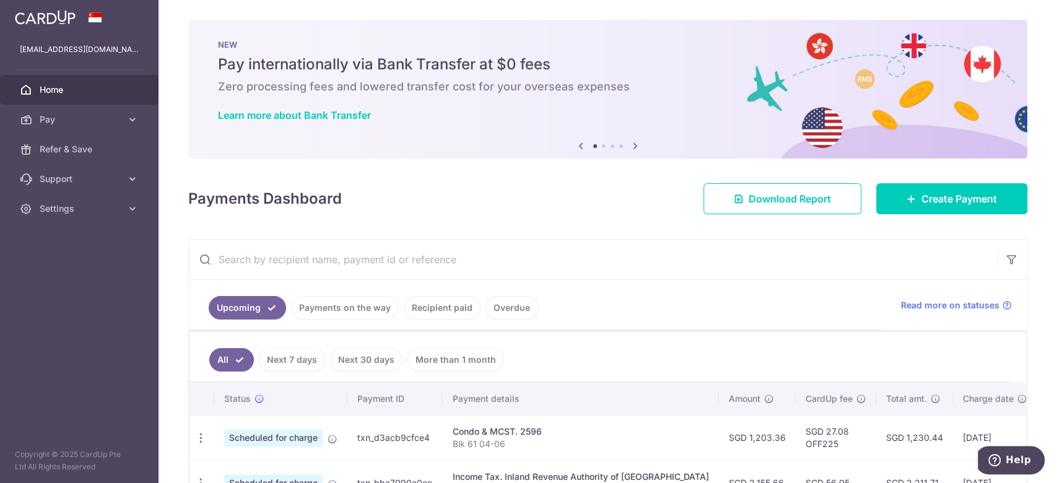
scroll to position [451, 0]
